Goal: Find specific page/section: Find specific page/section

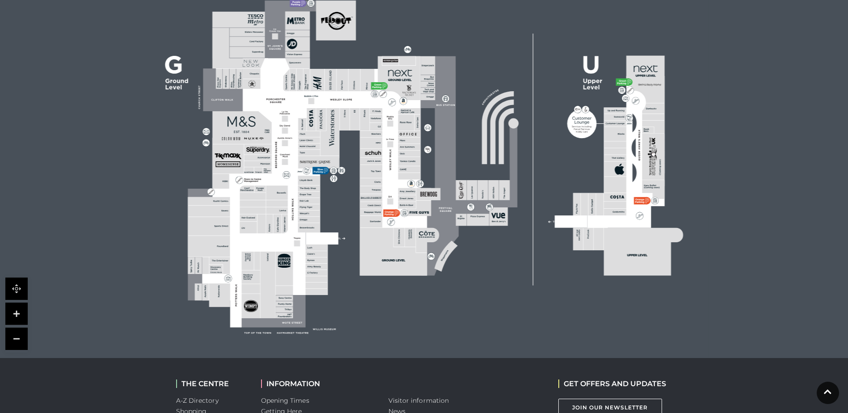
scroll to position [268, 0]
click at [361, 206] on rect at bounding box center [371, 205] width 22 height 7
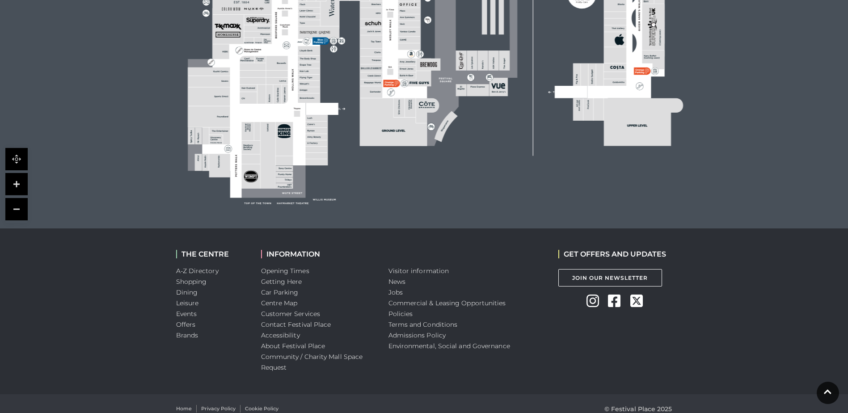
scroll to position [408, 0]
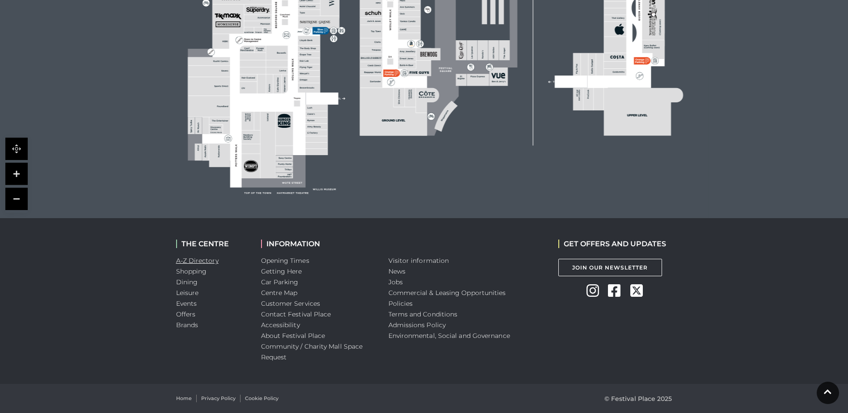
click at [205, 261] on link "A-Z Directory" at bounding box center [197, 261] width 42 height 8
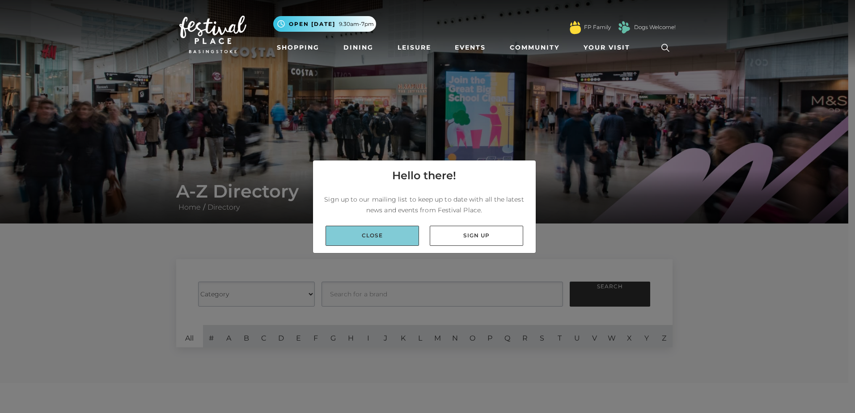
click at [380, 232] on link "Close" at bounding box center [371, 236] width 93 height 20
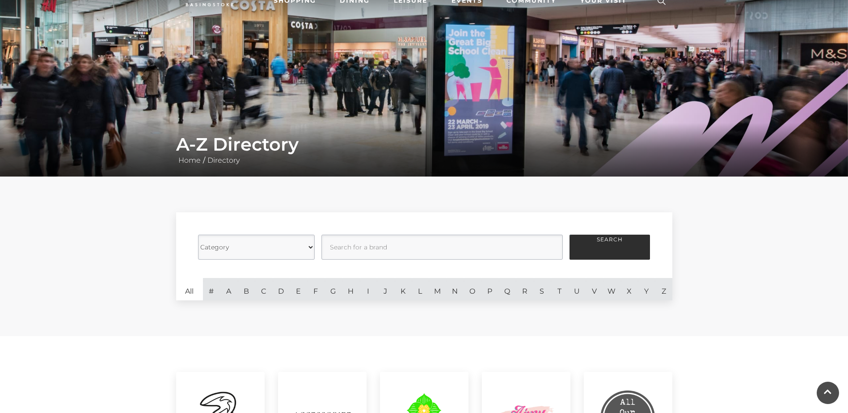
scroll to position [45, 0]
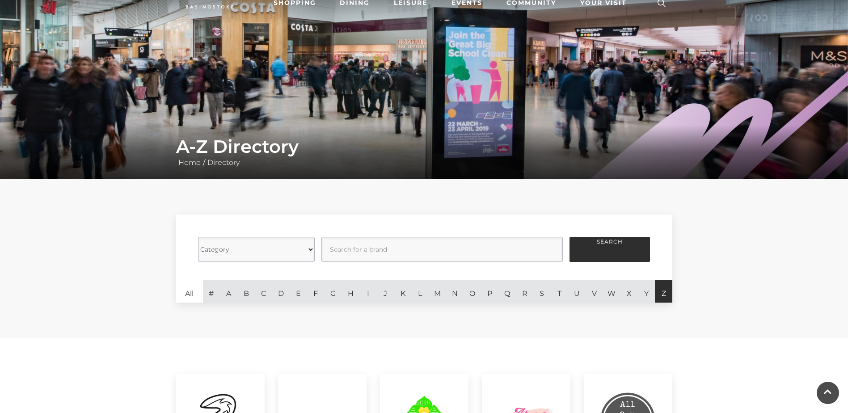
click at [659, 293] on link "Z" at bounding box center [663, 291] width 17 height 22
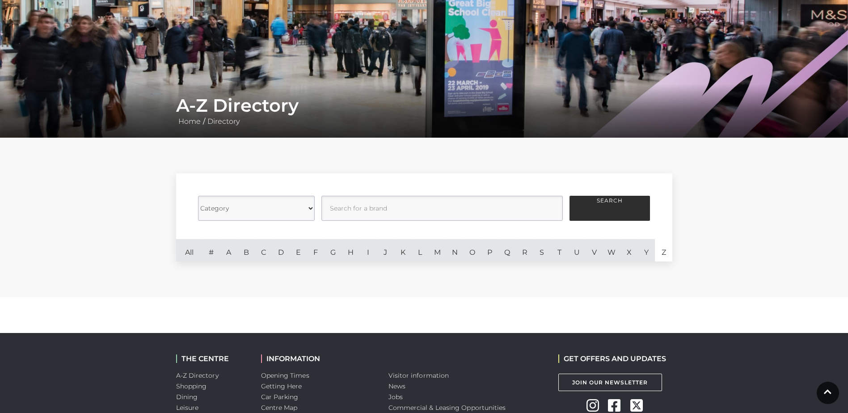
scroll to position [74, 0]
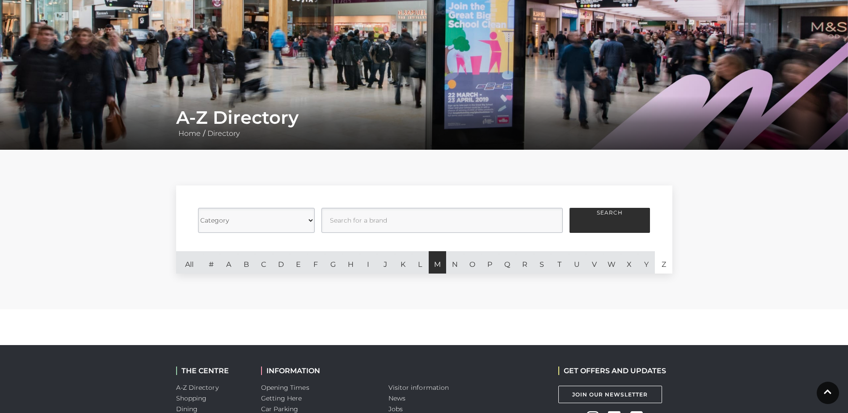
click at [440, 267] on link "M" at bounding box center [437, 262] width 17 height 22
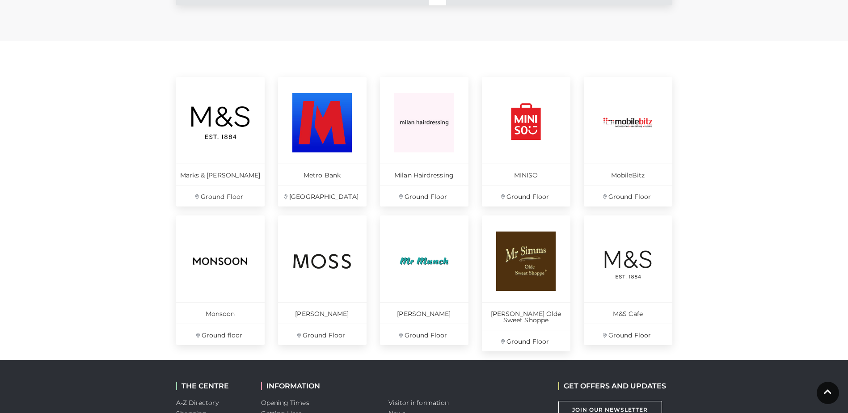
scroll to position [387, 0]
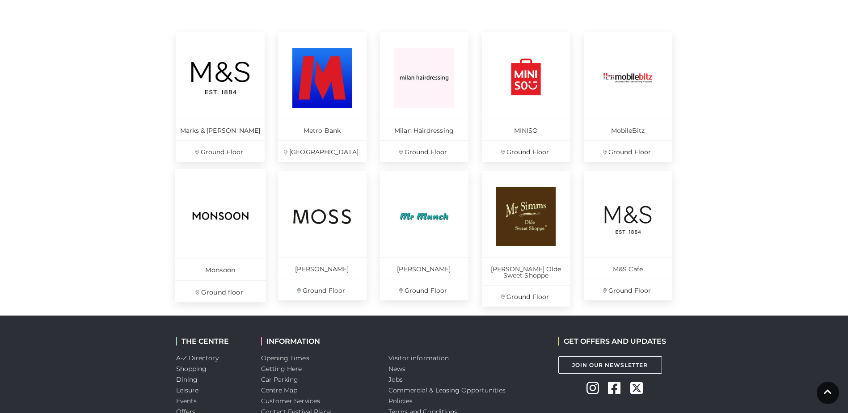
click at [232, 221] on img at bounding box center [220, 216] width 61 height 61
